Goal: Information Seeking & Learning: Learn about a topic

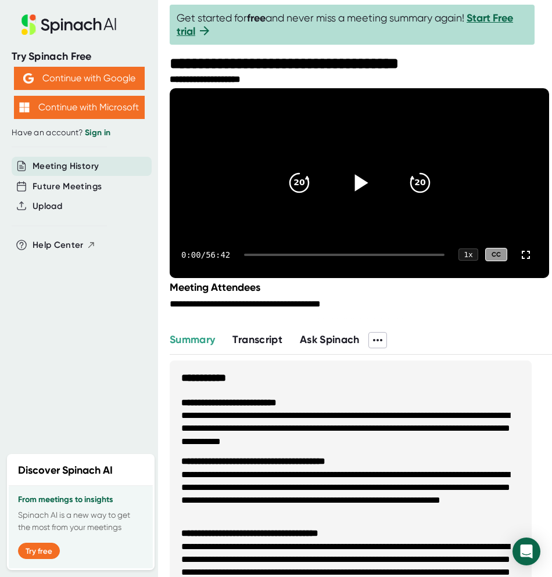
click at [348, 190] on icon at bounding box center [358, 182] width 29 height 29
click at [352, 192] on icon at bounding box center [359, 183] width 15 height 17
click at [349, 196] on icon at bounding box center [358, 182] width 29 height 29
click at [352, 192] on icon at bounding box center [359, 183] width 15 height 17
click at [273, 346] on span "Transcript" at bounding box center [257, 339] width 50 height 13
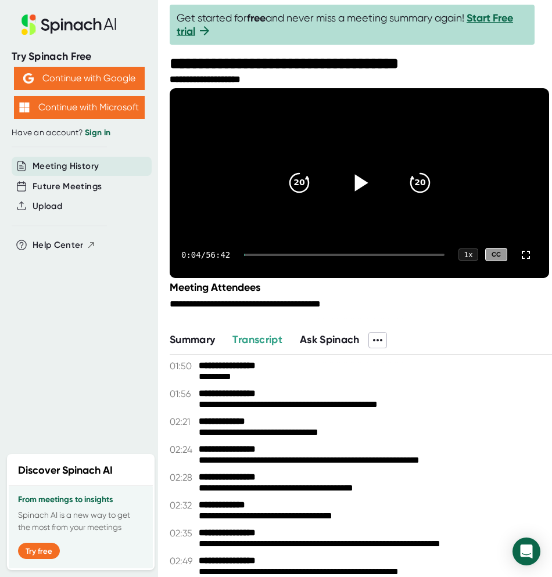
click at [232, 332] on button "Transcript" at bounding box center [257, 340] width 50 height 16
click at [276, 67] on div "**********" at bounding box center [313, 64] width 287 height 19
click at [268, 79] on div "**********" at bounding box center [361, 79] width 382 height 11
click at [259, 91] on video at bounding box center [359, 183] width 379 height 190
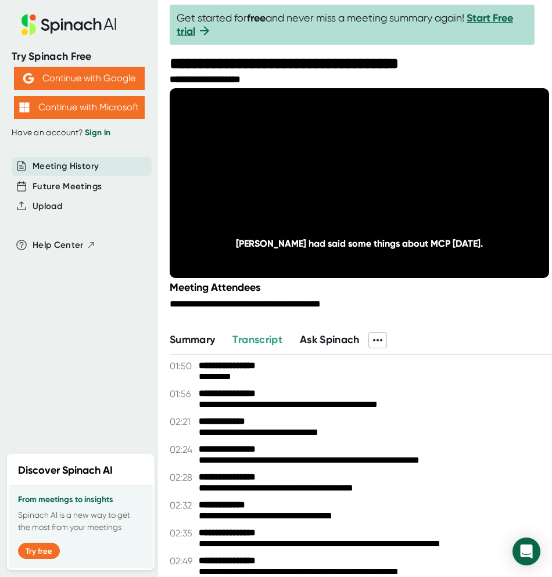
drag, startPoint x: 259, startPoint y: 91, endPoint x: 506, endPoint y: 53, distance: 250.2
click at [506, 53] on div at bounding box center [361, 52] width 382 height 6
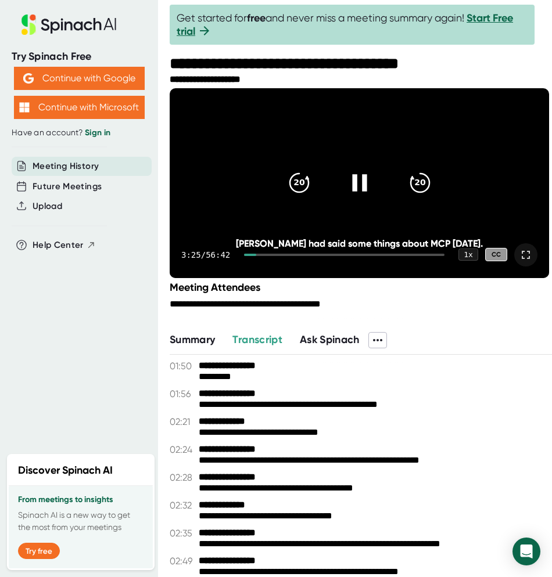
click at [520, 262] on icon at bounding box center [525, 255] width 14 height 14
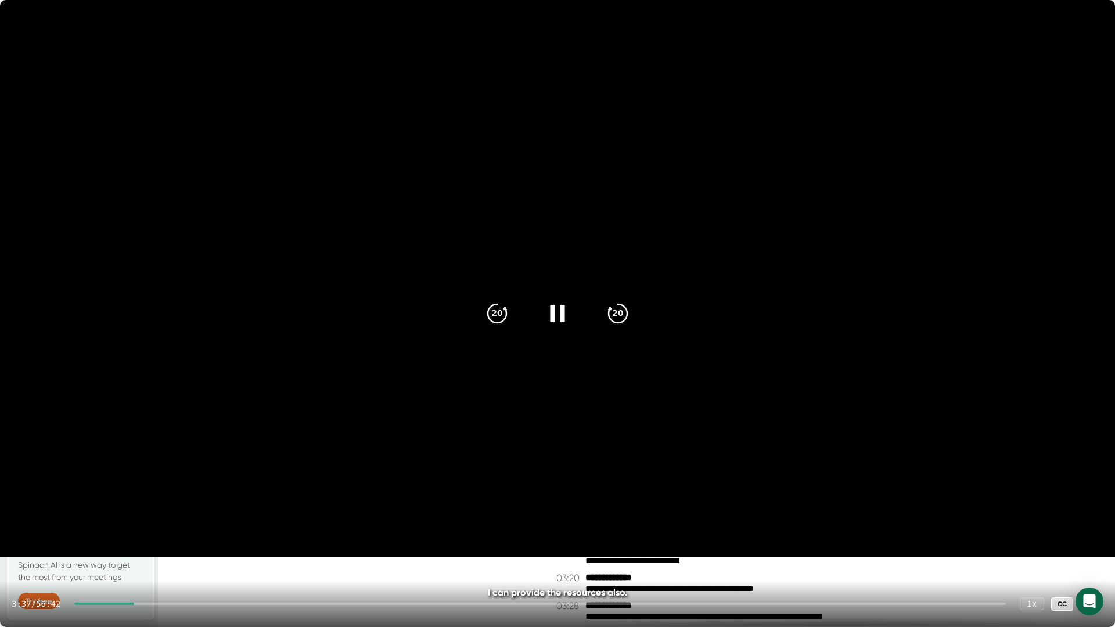
click at [551, 576] on icon at bounding box center [1091, 604] width 14 height 14
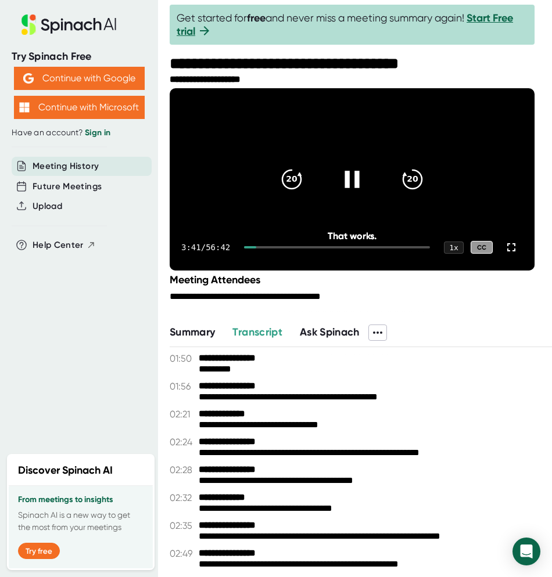
drag, startPoint x: 516, startPoint y: 274, endPoint x: 1067, endPoint y: 282, distance: 551.0
click at [516, 254] on icon at bounding box center [511, 247] width 14 height 14
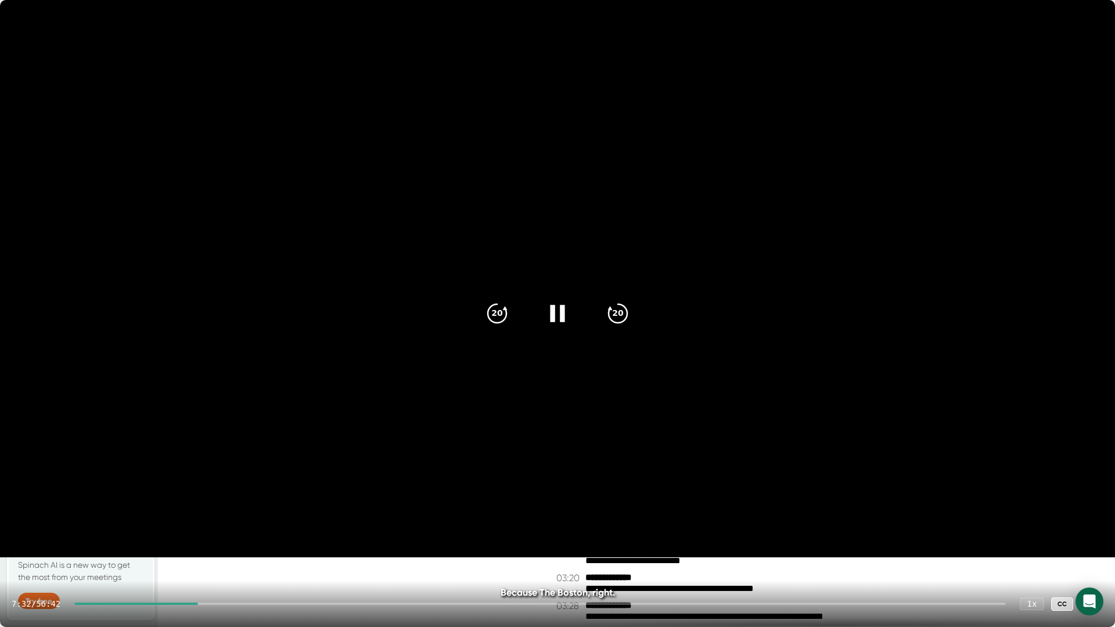
click at [369, 227] on video at bounding box center [557, 278] width 1115 height 557
click at [551, 318] on icon at bounding box center [557, 313] width 29 height 29
click at [545, 313] on icon at bounding box center [557, 313] width 29 height 29
click at [484, 312] on div "20" at bounding box center [497, 313] width 49 height 49
click at [491, 310] on icon "20" at bounding box center [496, 313] width 29 height 29
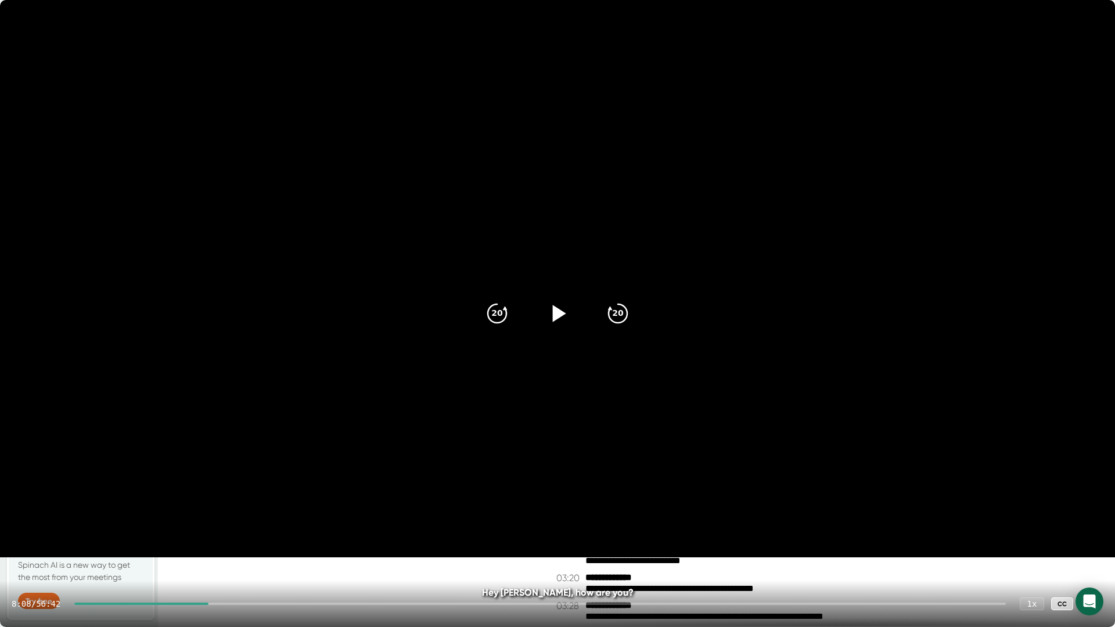
click at [547, 307] on icon at bounding box center [557, 313] width 29 height 29
click at [493, 320] on icon "20" at bounding box center [496, 313] width 29 height 29
click at [497, 319] on icon "20" at bounding box center [496, 313] width 29 height 29
click at [551, 318] on icon at bounding box center [557, 313] width 15 height 17
click at [551, 322] on icon at bounding box center [557, 313] width 29 height 29
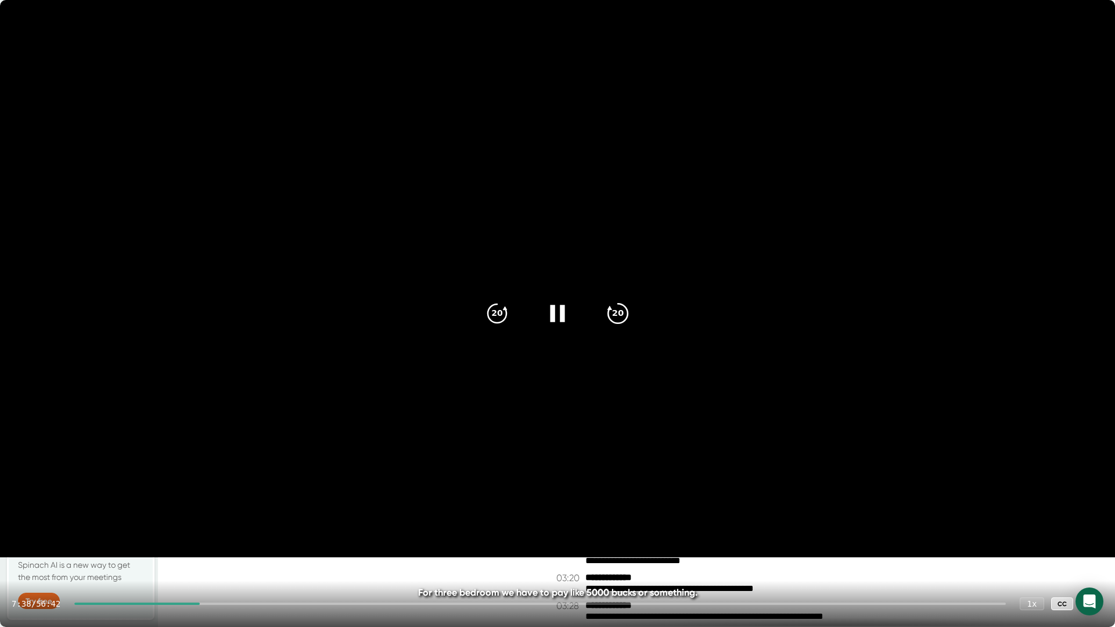
click at [551, 327] on div "20" at bounding box center [617, 313] width 49 height 49
click at [466, 320] on video at bounding box center [557, 278] width 1115 height 557
click at [419, 343] on video at bounding box center [557, 278] width 1115 height 557
click at [551, 300] on icon at bounding box center [557, 313] width 29 height 29
click at [551, 300] on div at bounding box center [557, 313] width 49 height 49
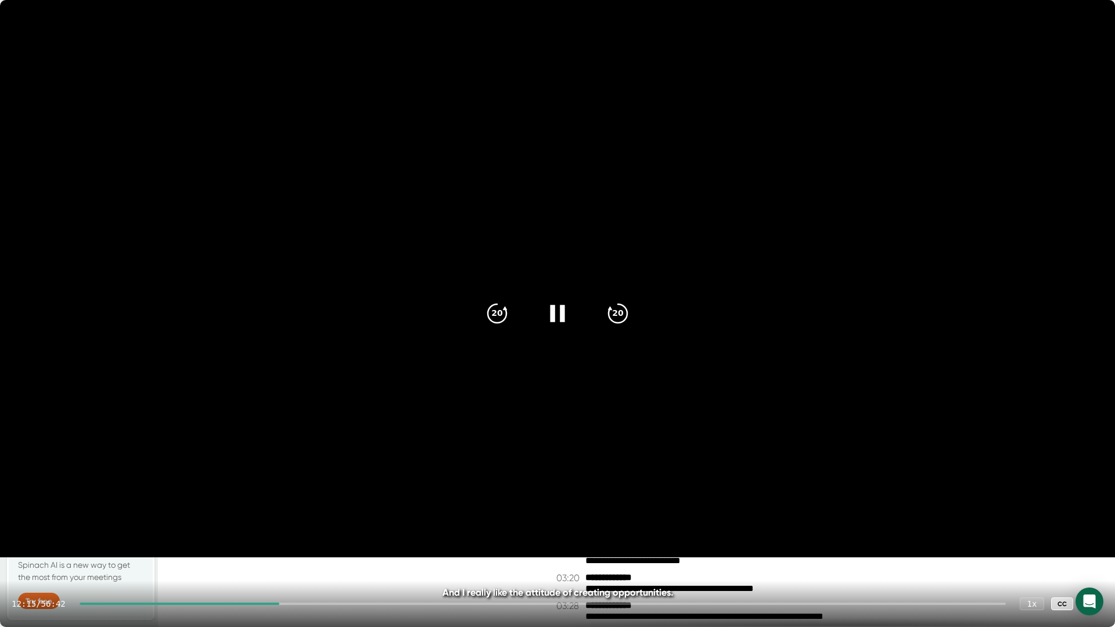
click at [274, 576] on div at bounding box center [180, 604] width 200 height 2
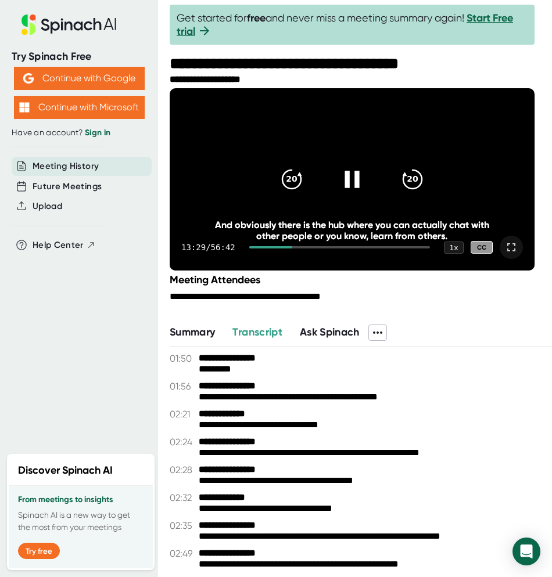
click at [522, 259] on div at bounding box center [510, 247] width 23 height 23
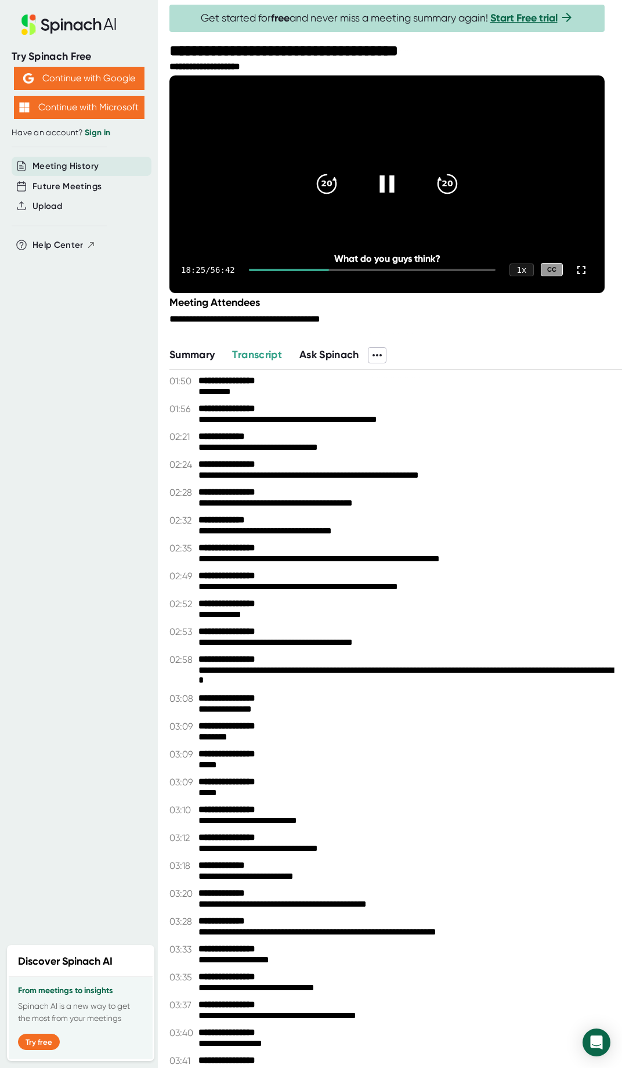
click at [551, 277] on icon at bounding box center [582, 270] width 14 height 14
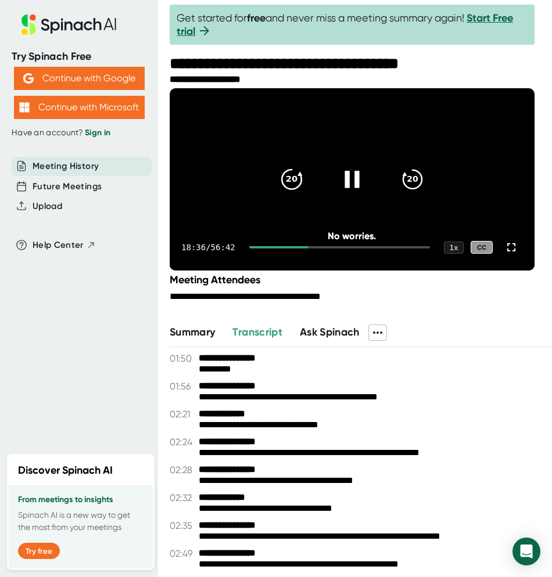
click at [295, 194] on icon "20" at bounding box center [291, 179] width 29 height 29
click at [518, 254] on icon at bounding box center [511, 247] width 14 height 14
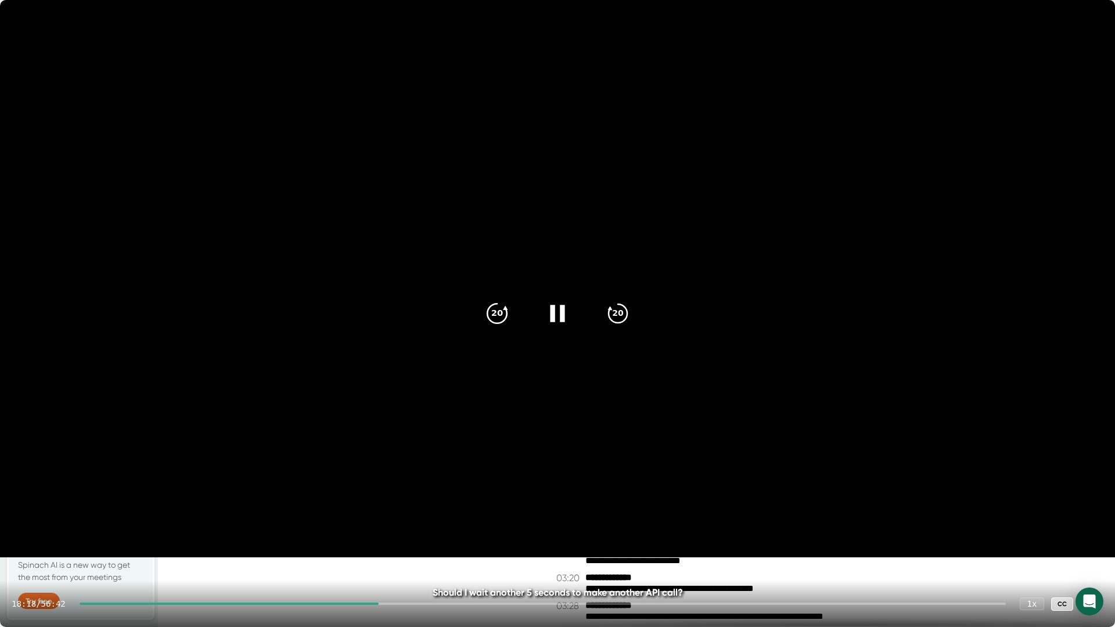
click at [490, 318] on icon "20" at bounding box center [496, 313] width 29 height 29
click at [551, 214] on video at bounding box center [557, 278] width 1115 height 557
click at [551, 262] on video at bounding box center [557, 278] width 1115 height 557
click at [551, 320] on icon at bounding box center [618, 314] width 20 height 20
click at [503, 318] on icon "20" at bounding box center [496, 313] width 29 height 29
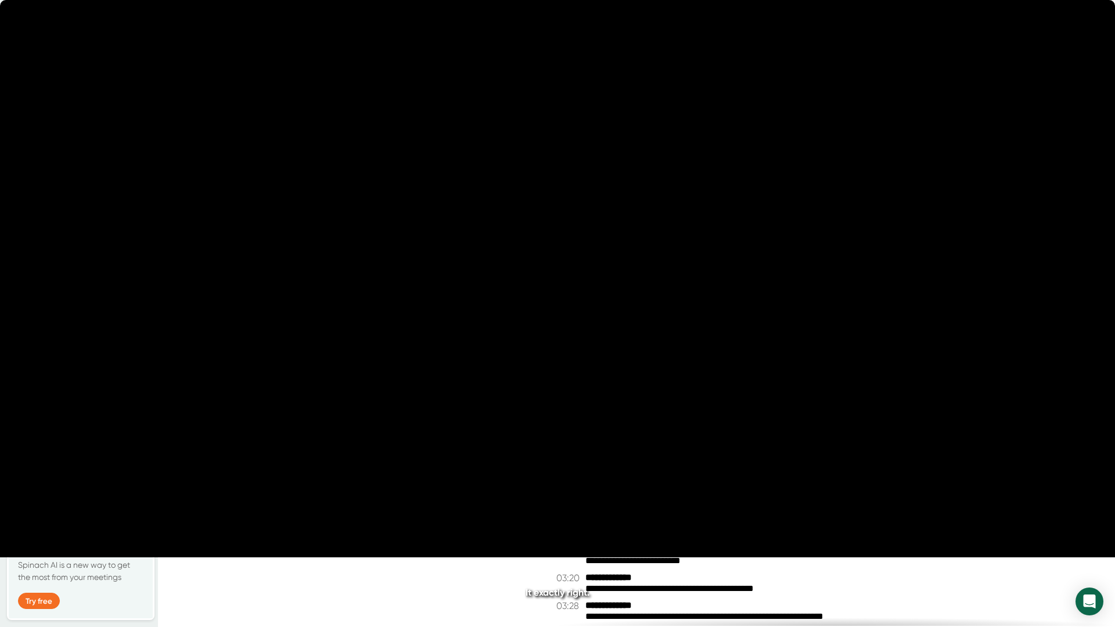
click at [503, 318] on icon "20" at bounding box center [496, 313] width 29 height 29
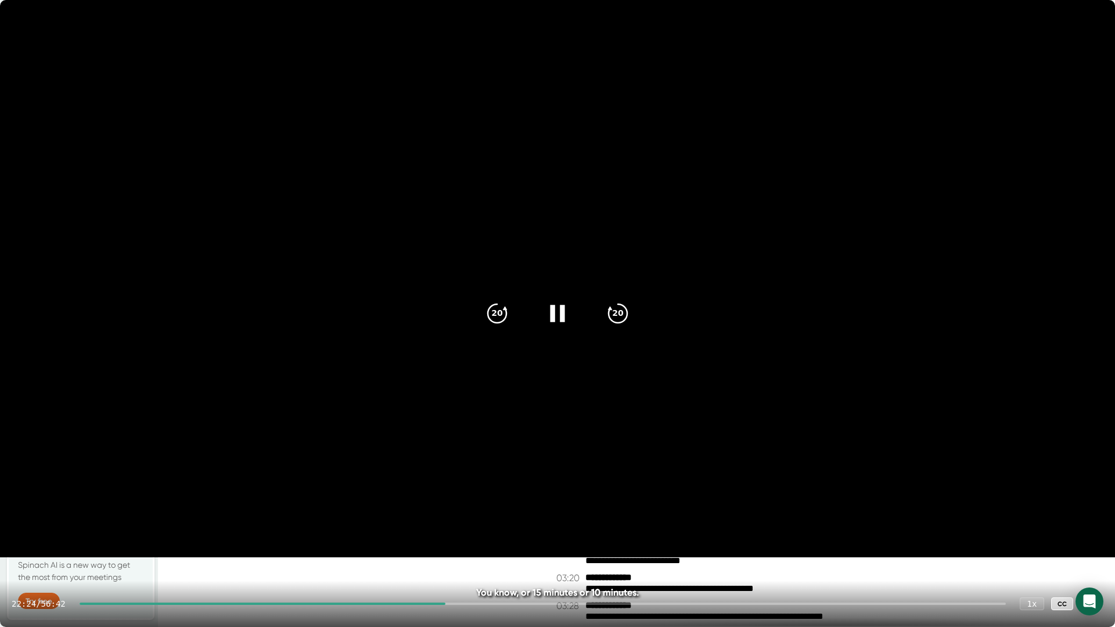
click at [551, 576] on icon at bounding box center [1091, 604] width 14 height 14
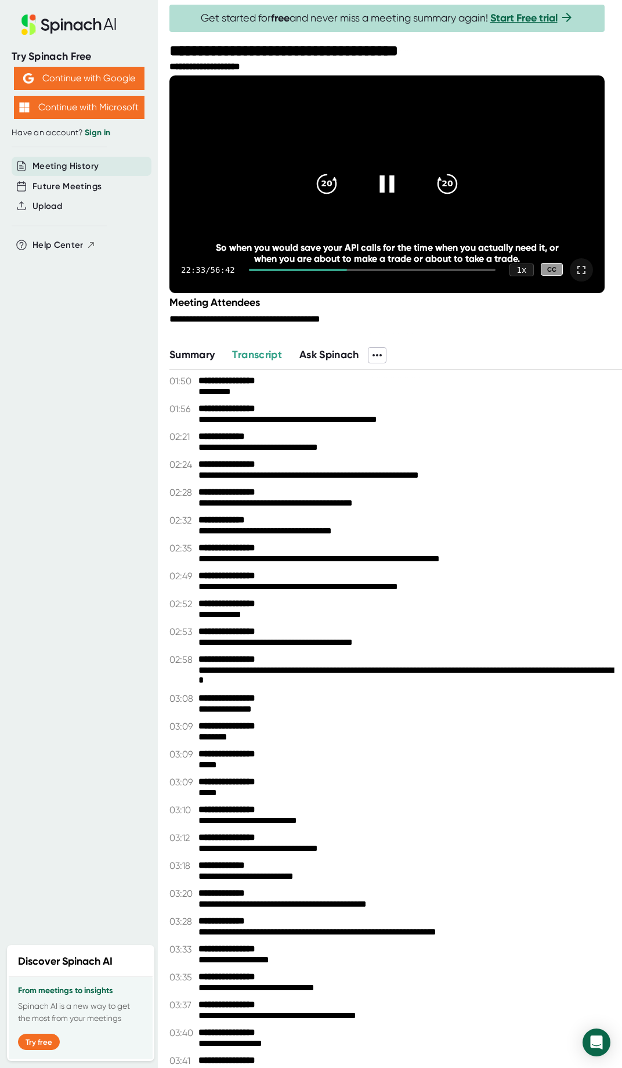
click at [551, 277] on icon at bounding box center [582, 270] width 14 height 14
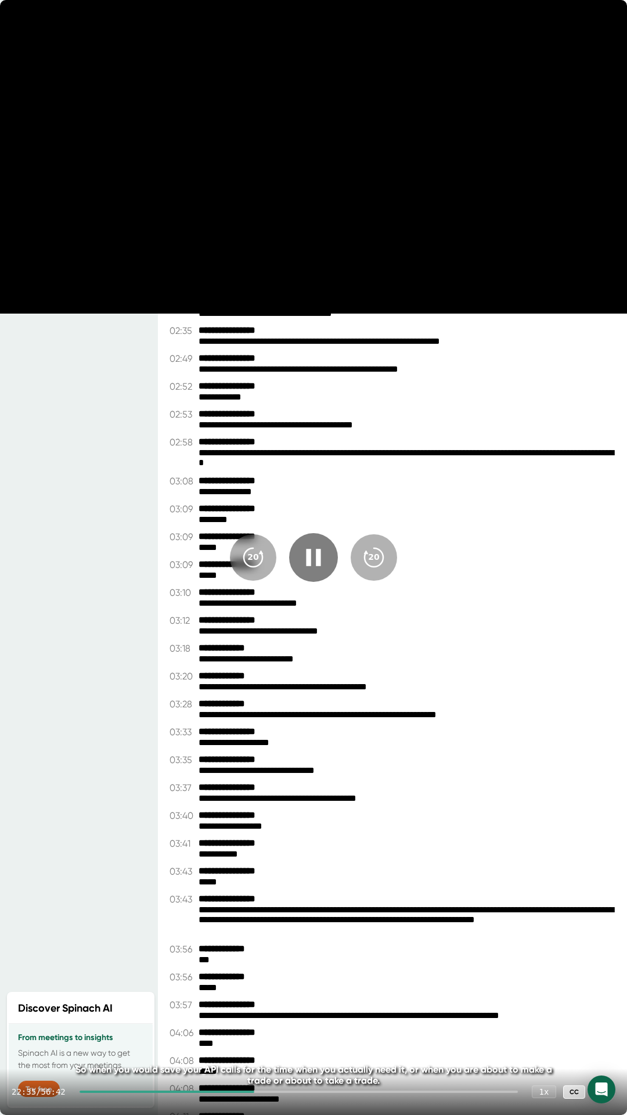
click at [259, 178] on video at bounding box center [313, 156] width 627 height 313
click at [291, 208] on video at bounding box center [313, 156] width 627 height 313
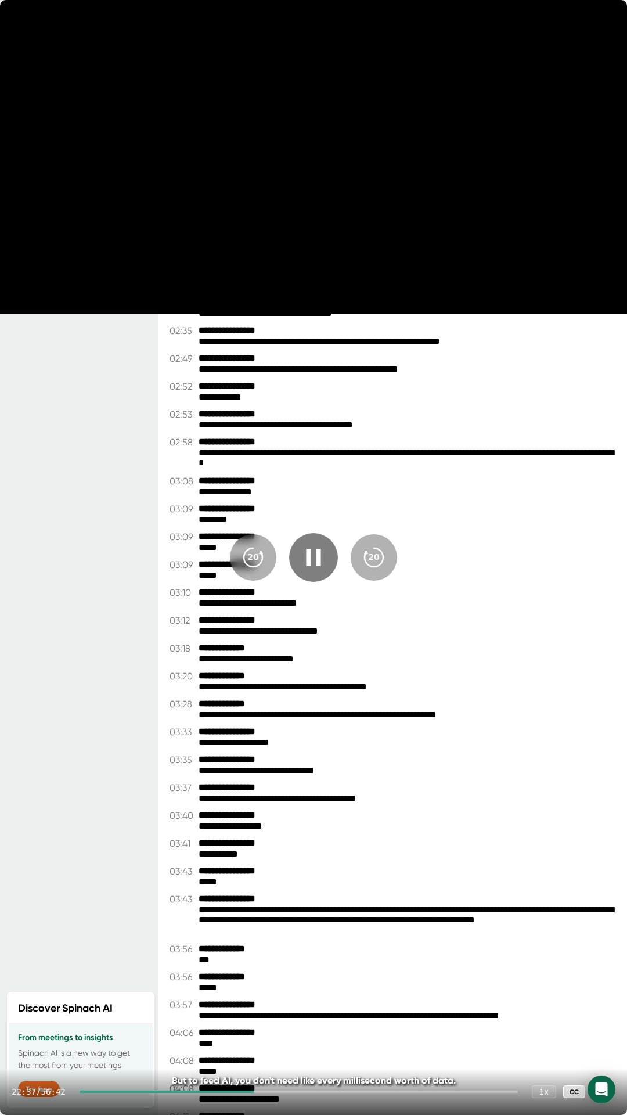
click at [551, 576] on icon at bounding box center [604, 1091] width 14 height 14
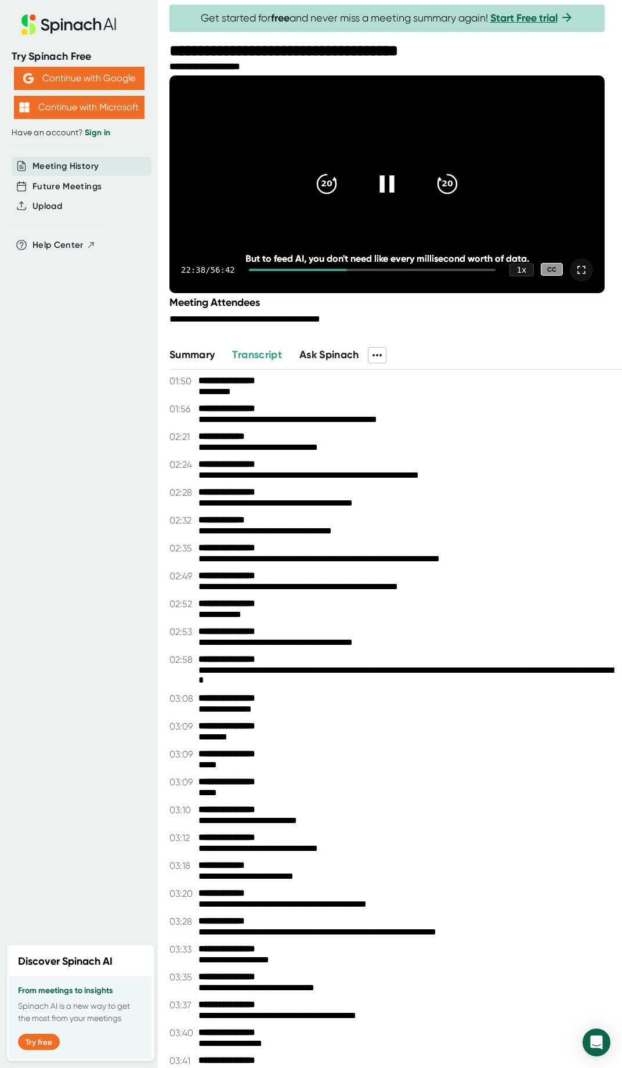
click at [551, 274] on icon at bounding box center [582, 270] width 8 height 8
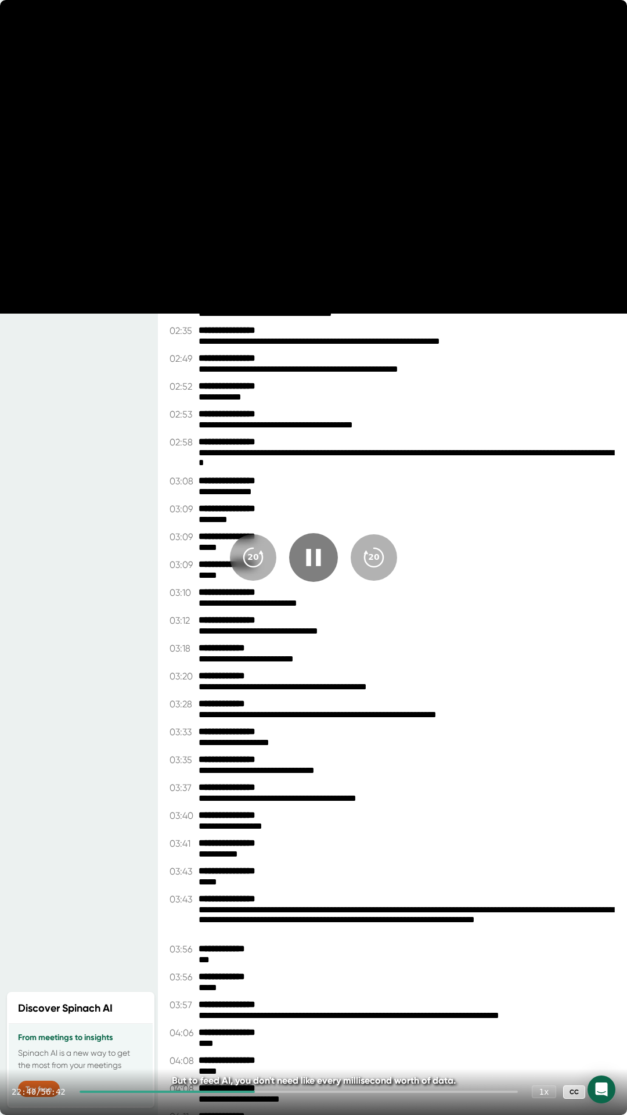
click at [551, 576] on div at bounding box center [603, 1091] width 23 height 23
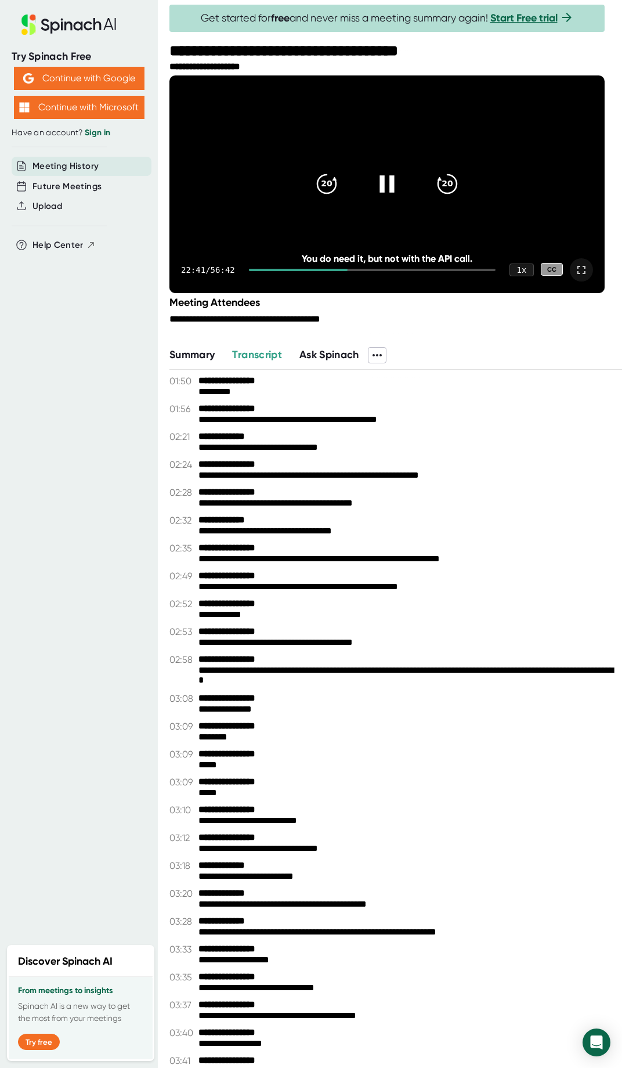
click at [551, 277] on icon at bounding box center [582, 270] width 14 height 14
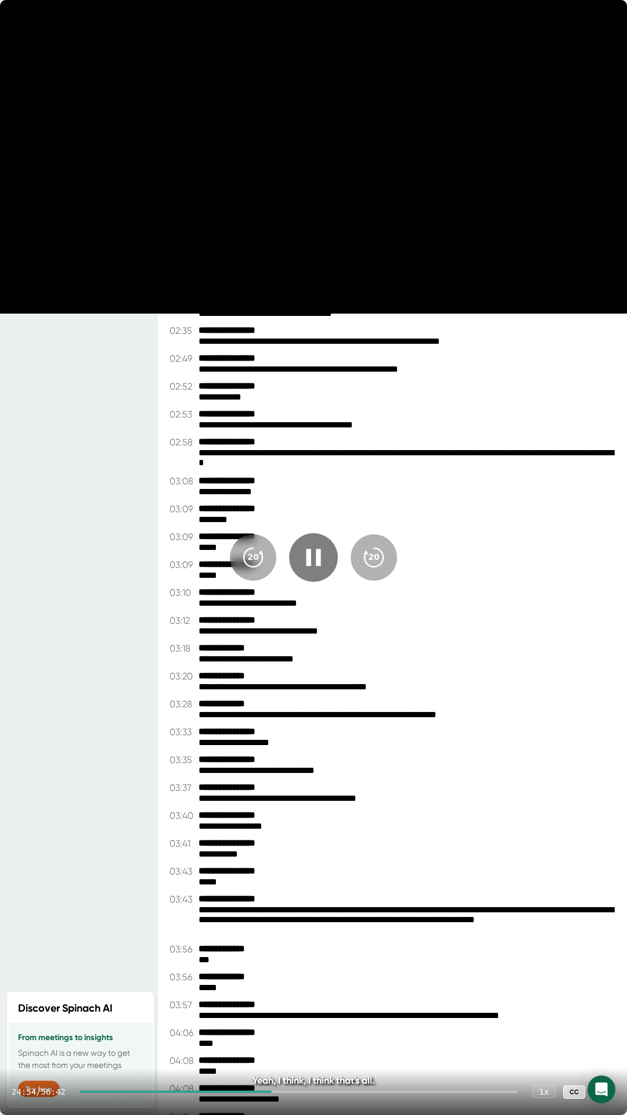
click at [308, 560] on icon at bounding box center [313, 557] width 15 height 17
click at [347, 441] on div "20 20 24:55 / 56:42 1 x CC Yeah, I think, I think that's all. Yeah, I think, I …" at bounding box center [313, 557] width 627 height 1115
click at [308, 549] on icon at bounding box center [313, 557] width 29 height 29
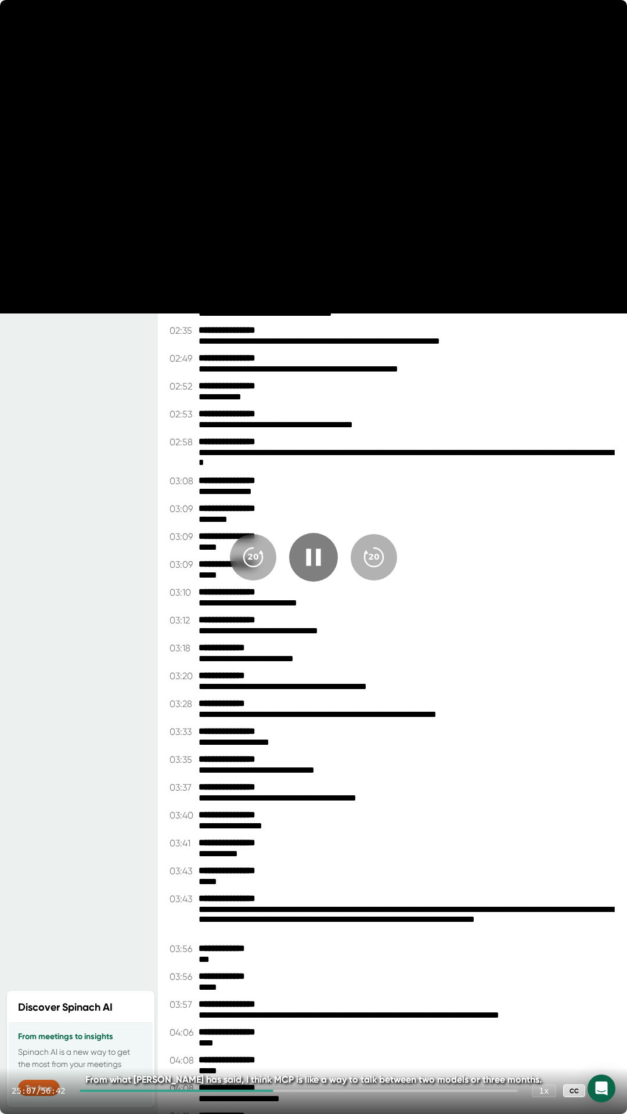
click at [394, 431] on div "20 20 25:07 / 56:42 1 x CC From what [PERSON_NAME] has said, I think MCP is lik…" at bounding box center [313, 557] width 627 height 1114
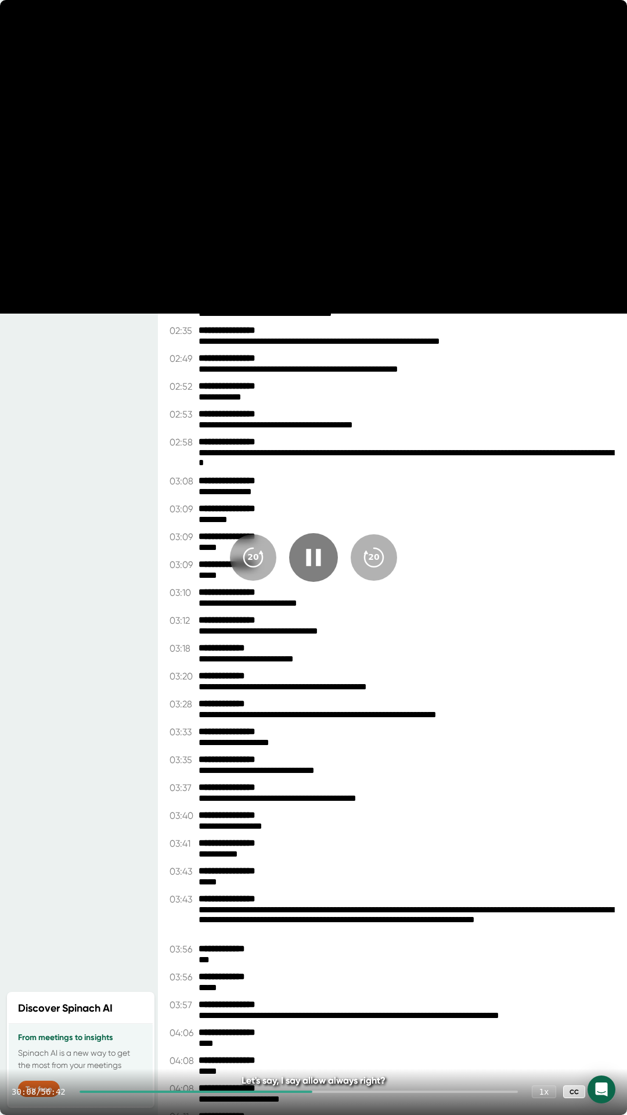
click at [301, 576] on div "30:08 / 56:42 1 x CC" at bounding box center [313, 1091] width 627 height 46
click at [302, 576] on div at bounding box center [196, 1091] width 233 height 2
click at [374, 546] on icon "20" at bounding box center [373, 557] width 29 height 29
click at [372, 554] on icon "20" at bounding box center [373, 557] width 29 height 29
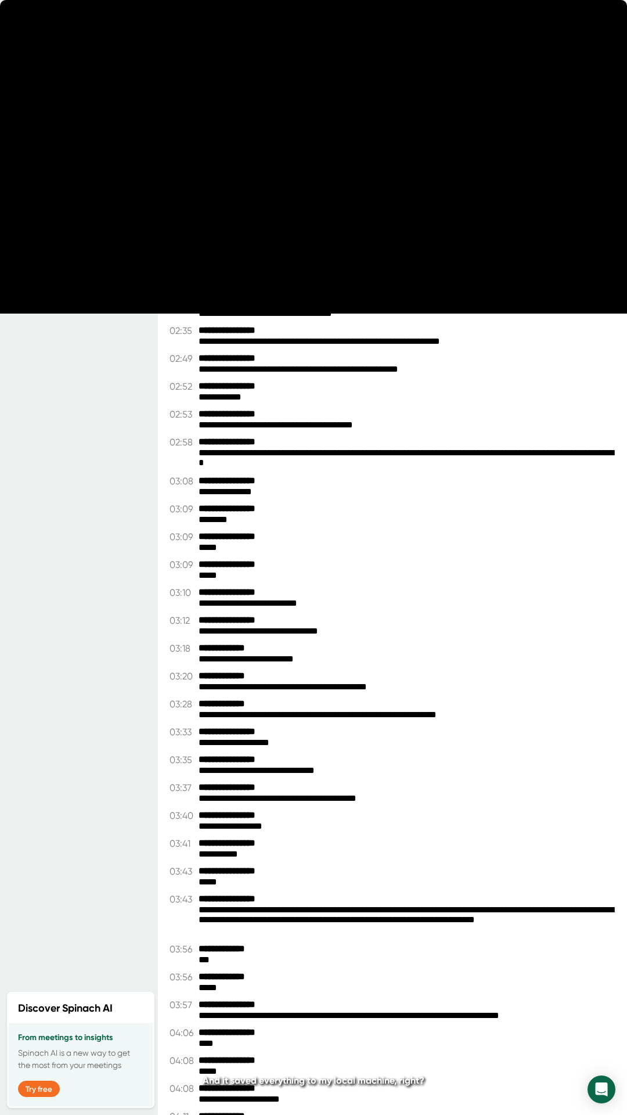
click at [280, 576] on div "20 20 31:03 / 56:42 1 x CC And it saved everything to my local machine, right? …" at bounding box center [313, 557] width 627 height 1115
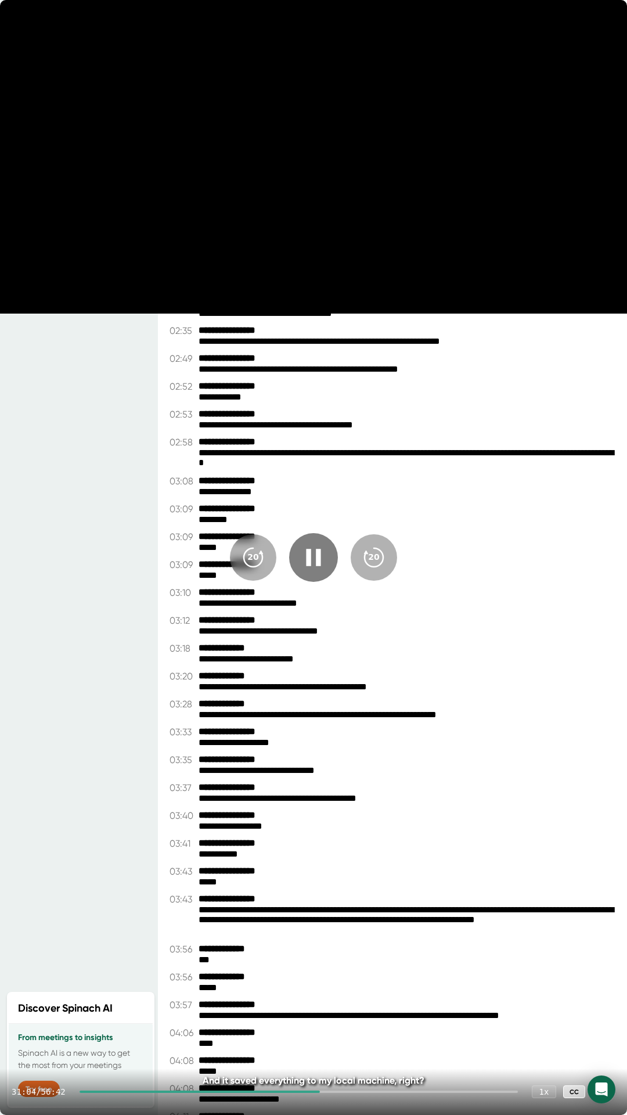
click at [430, 242] on video at bounding box center [313, 156] width 627 height 313
click at [500, 54] on video at bounding box center [313, 156] width 627 height 313
click at [466, 88] on video at bounding box center [313, 156] width 627 height 313
